Goal: Use online tool/utility: Utilize a website feature to perform a specific function

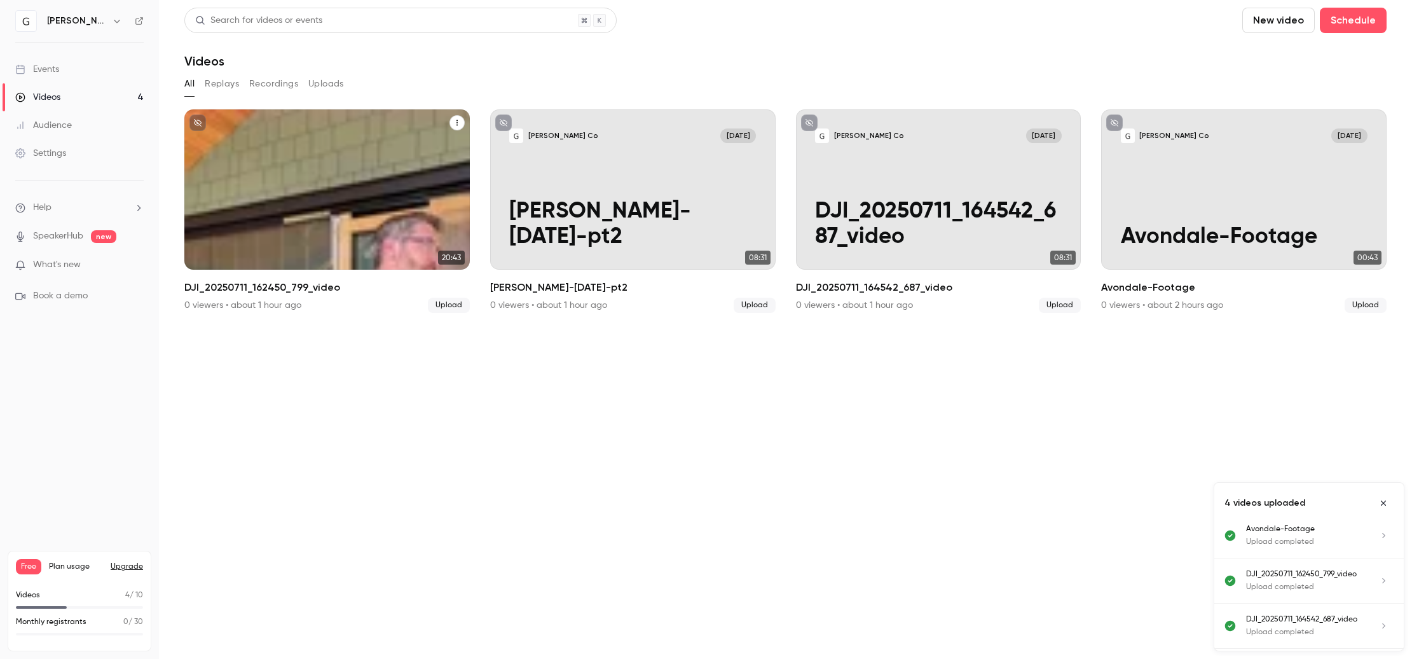
click at [364, 160] on div "[PERSON_NAME] Co [DATE] DJI_20250711_162450_799_video" at bounding box center [326, 189] width 285 height 160
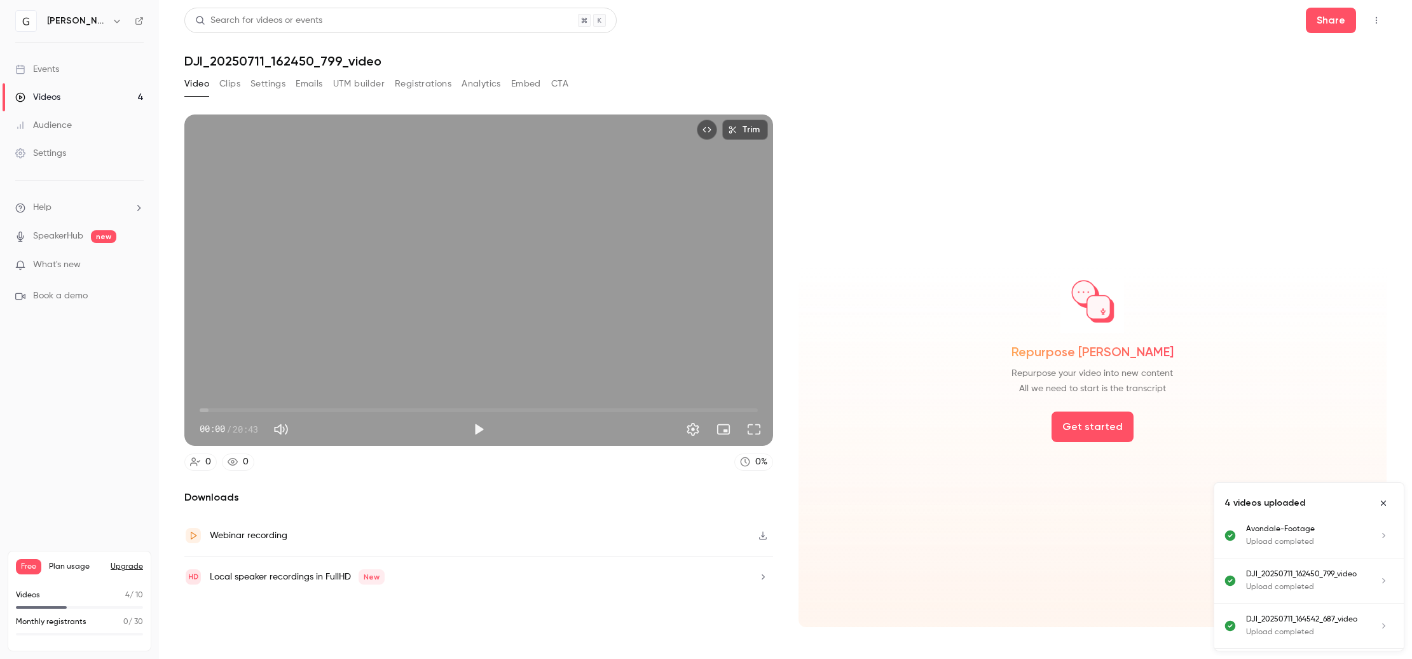
click at [237, 86] on button "Clips" at bounding box center [229, 84] width 21 height 20
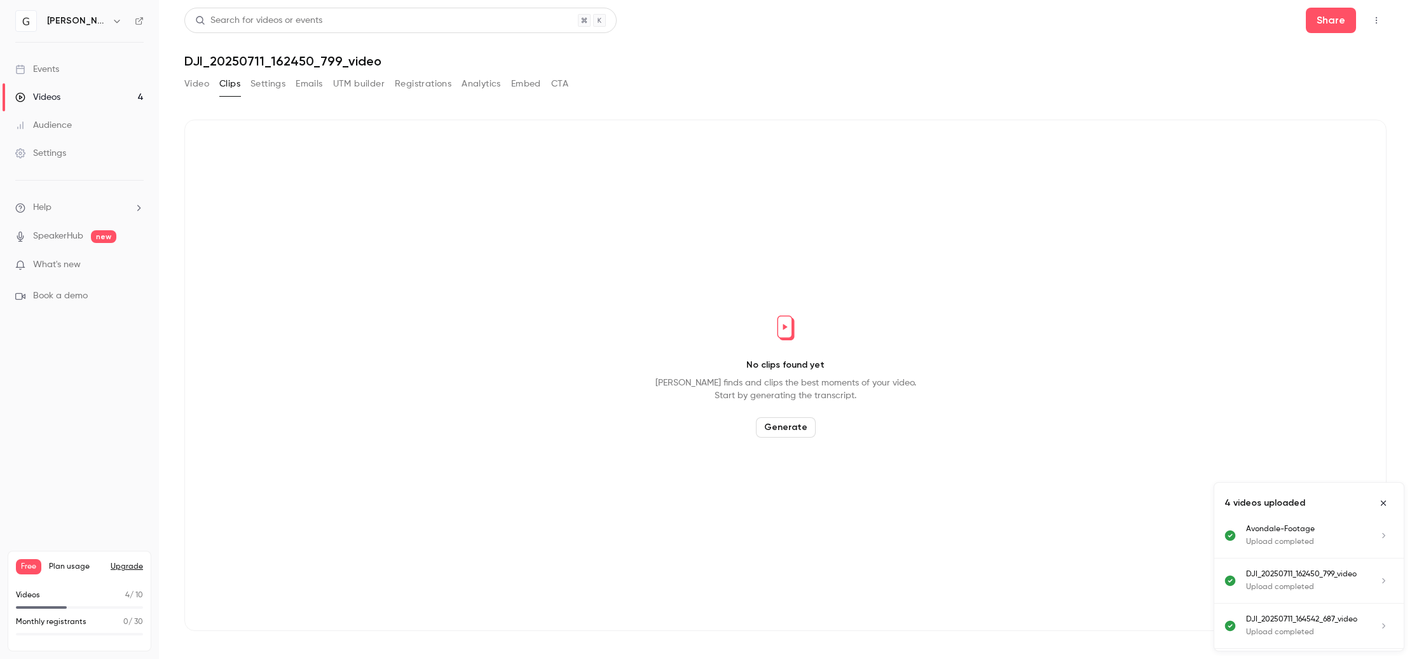
click at [787, 427] on button "Generate" at bounding box center [786, 427] width 60 height 20
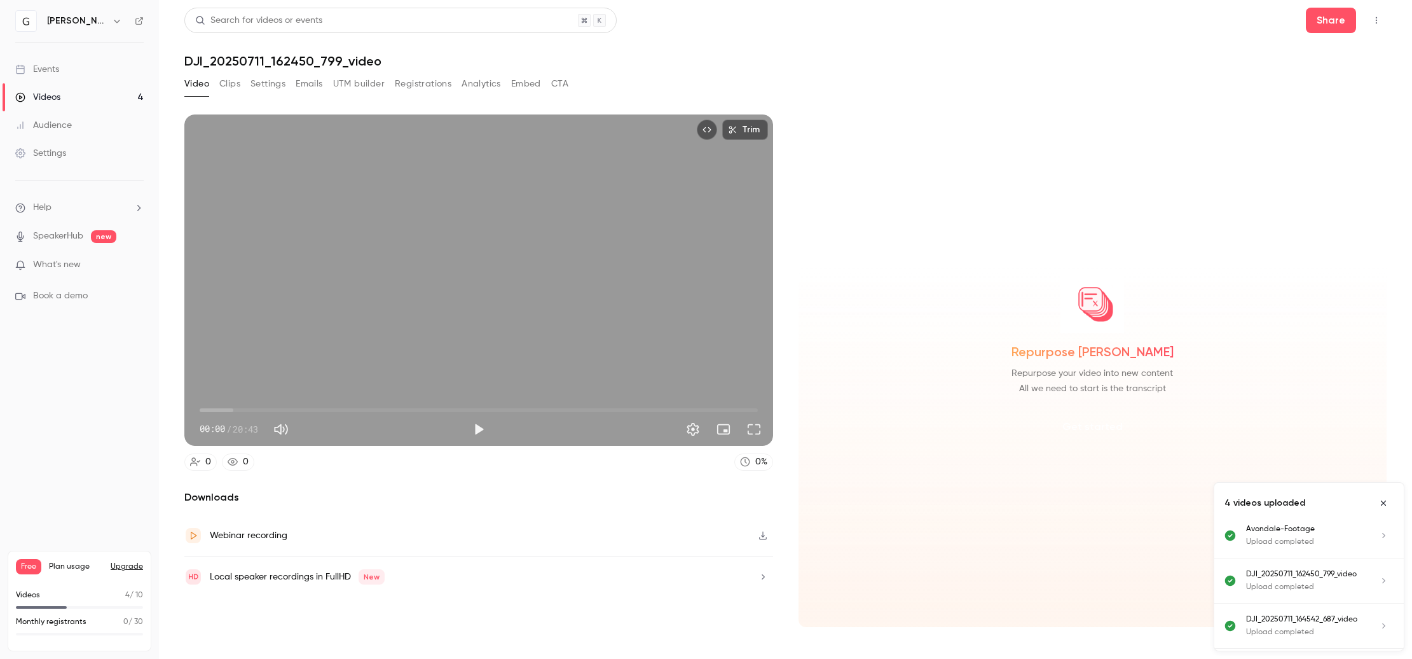
click at [1086, 434] on button "Get started" at bounding box center [1092, 426] width 82 height 31
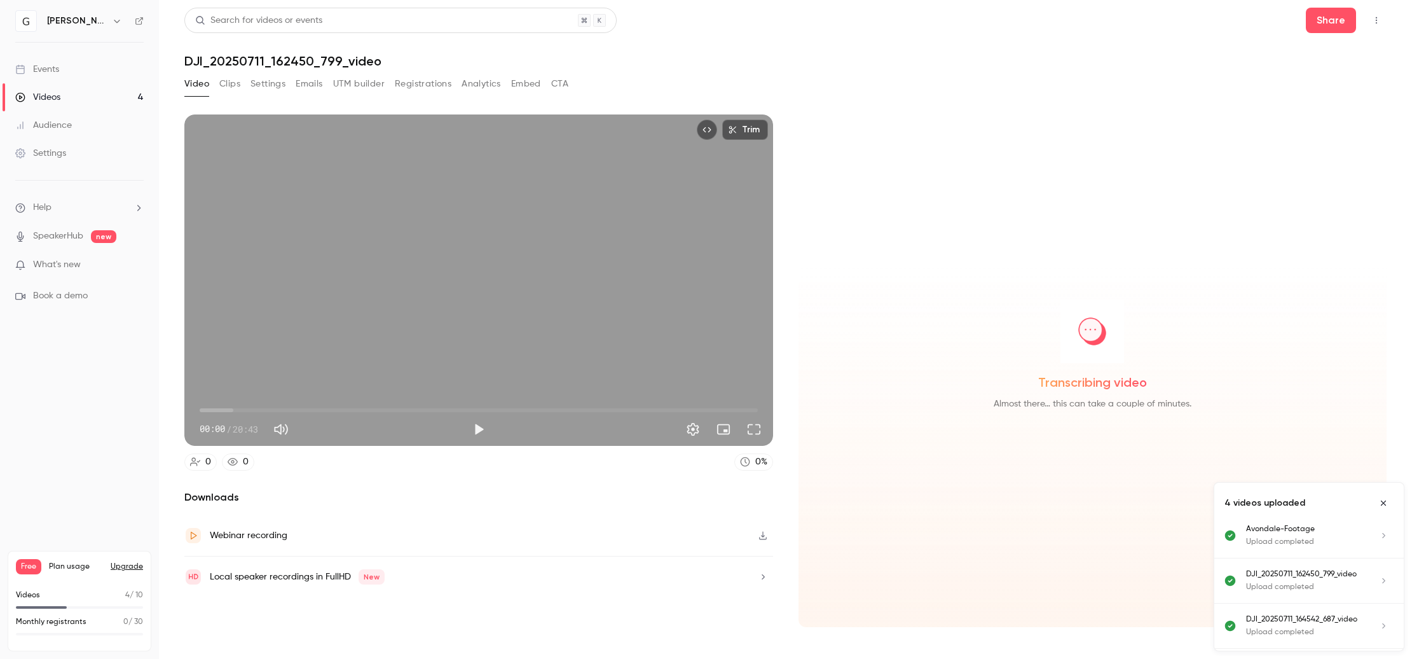
click at [229, 78] on button "Clips" at bounding box center [229, 84] width 21 height 20
